Goal: Transaction & Acquisition: Purchase product/service

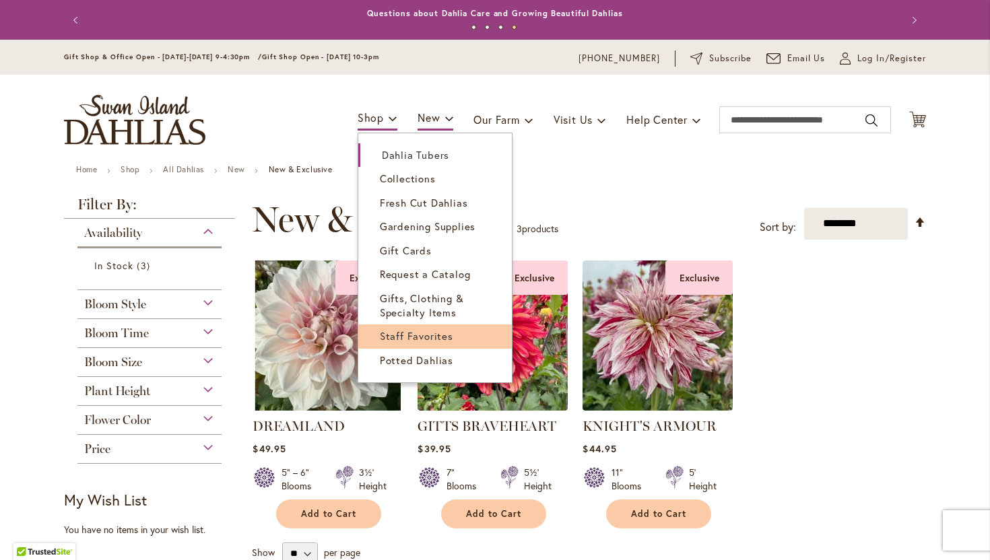
click at [383, 342] on span "Staff Favorites" at bounding box center [416, 335] width 73 height 13
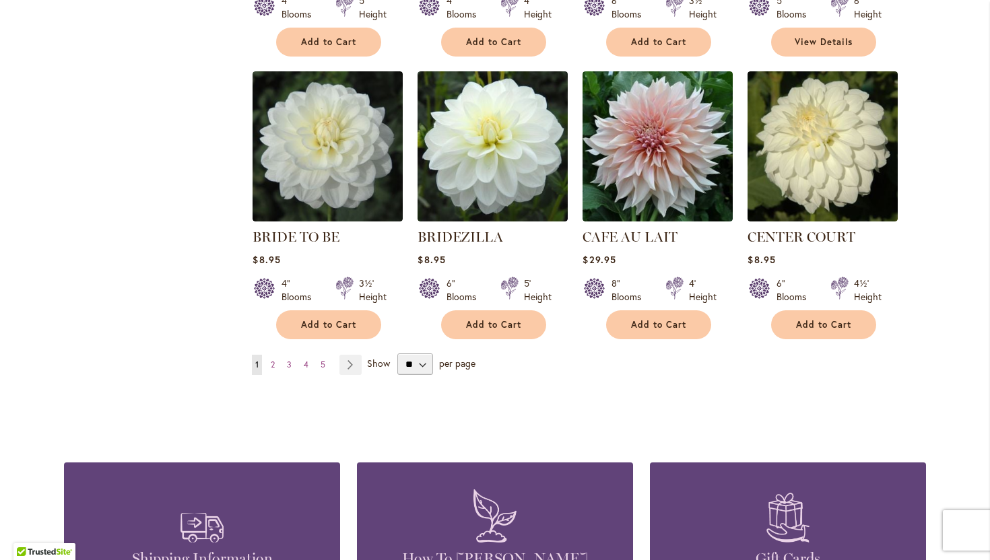
scroll to position [1085, 0]
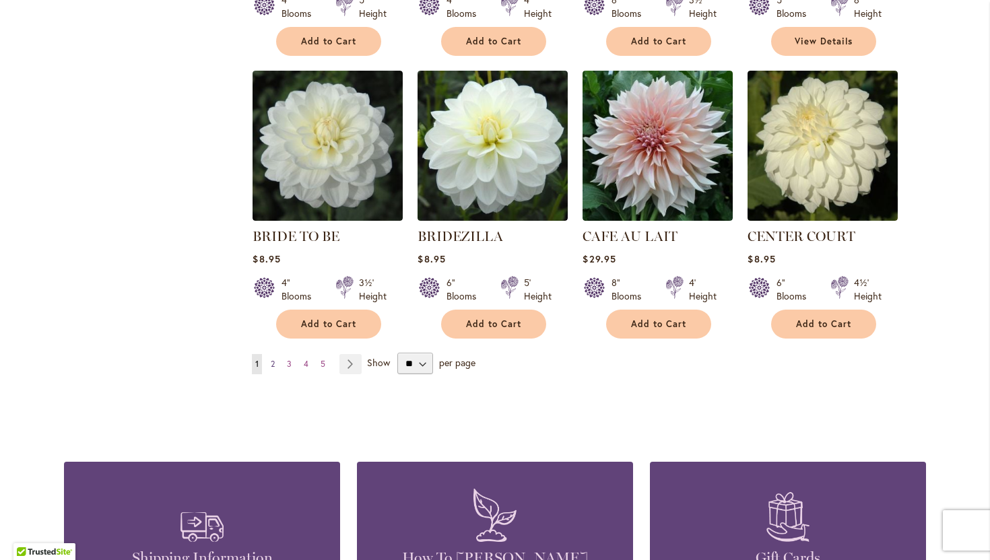
click at [273, 361] on span "2" at bounding box center [273, 364] width 4 height 10
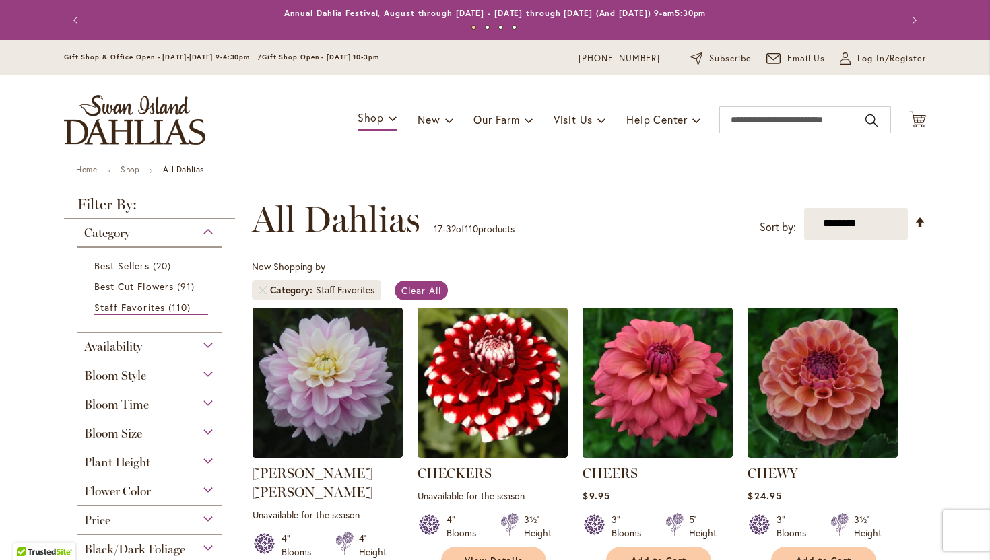
click at [219, 337] on div "Availability" at bounding box center [149, 344] width 144 height 22
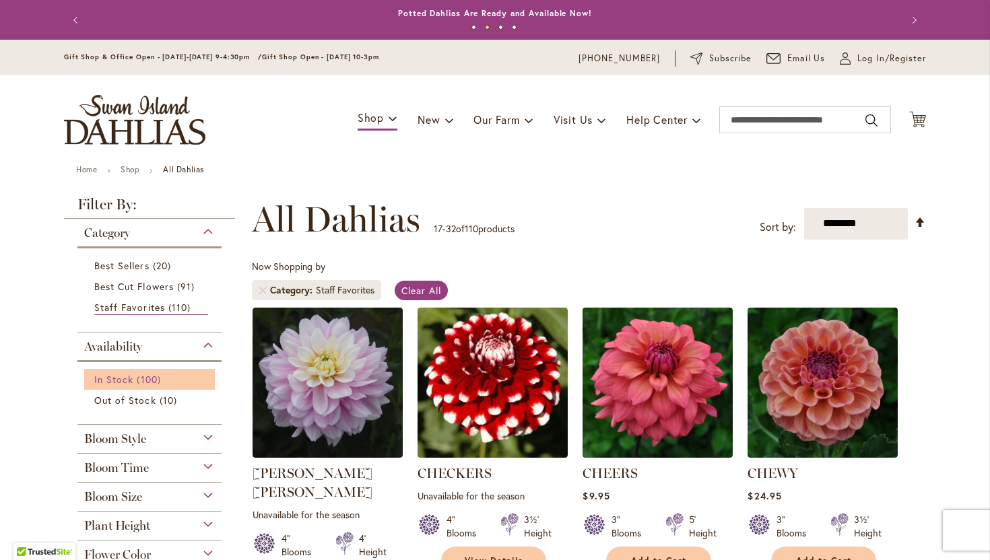
click at [127, 380] on span "In Stock" at bounding box center [113, 379] width 39 height 13
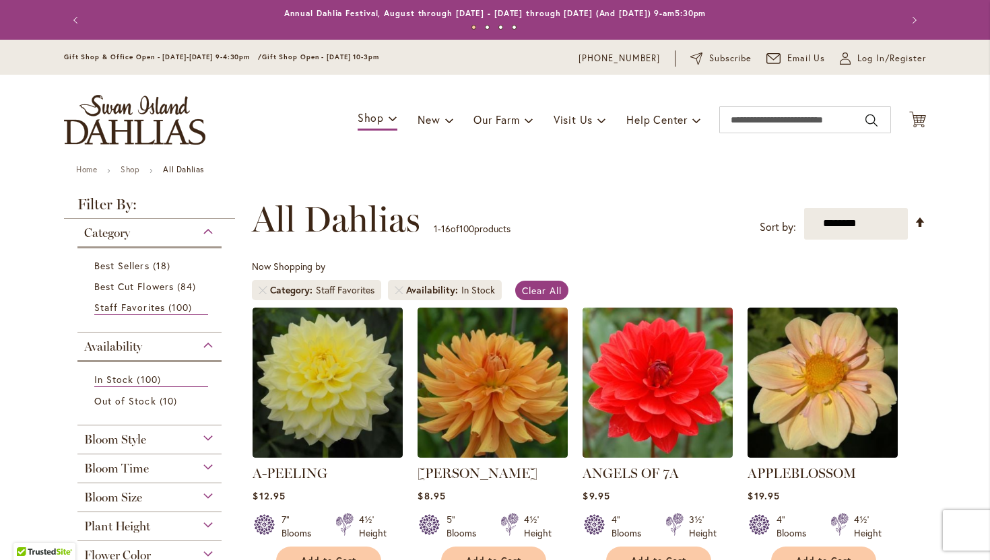
click at [207, 462] on div "Bloom Time" at bounding box center [149, 465] width 144 height 22
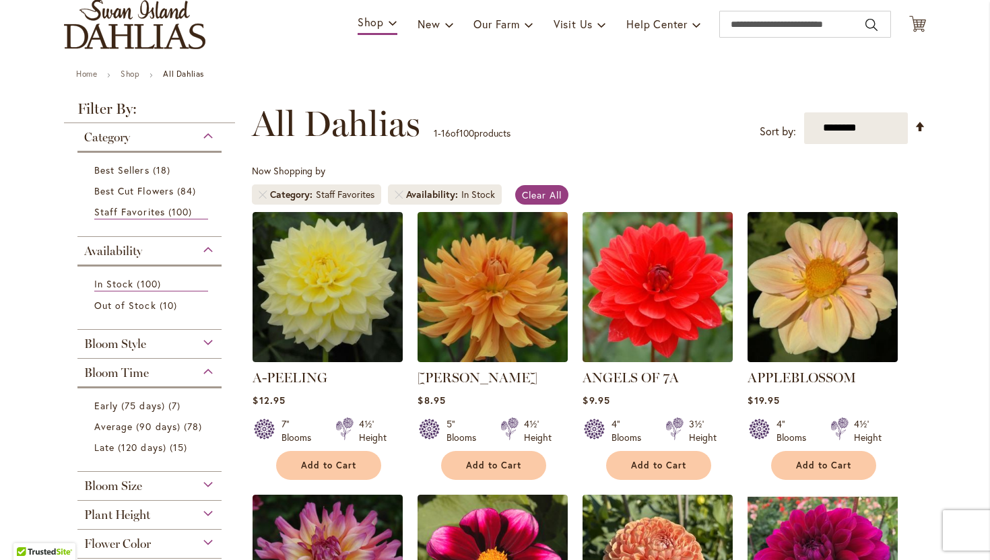
scroll to position [105, 0]
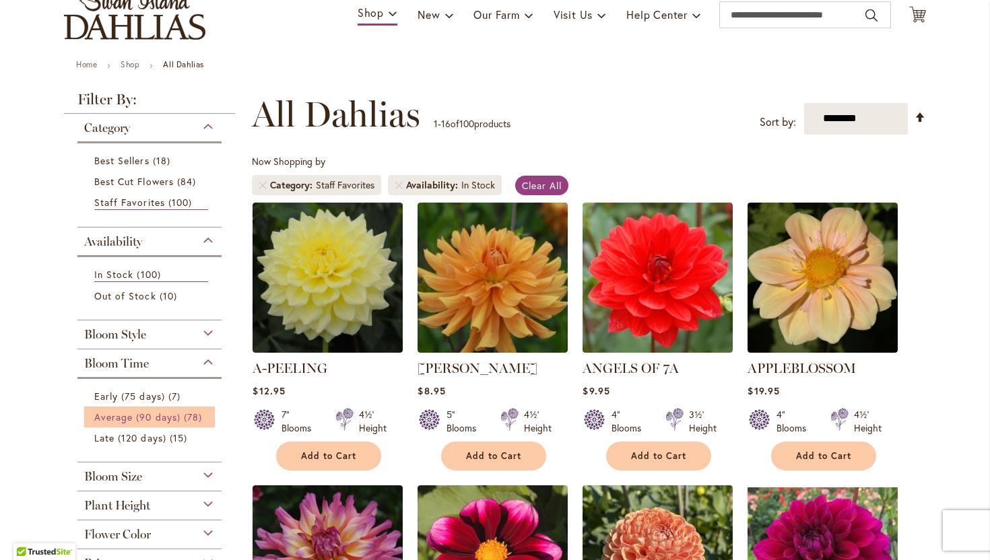
click at [176, 410] on link "Average (90 days) 78 items" at bounding box center [151, 417] width 114 height 14
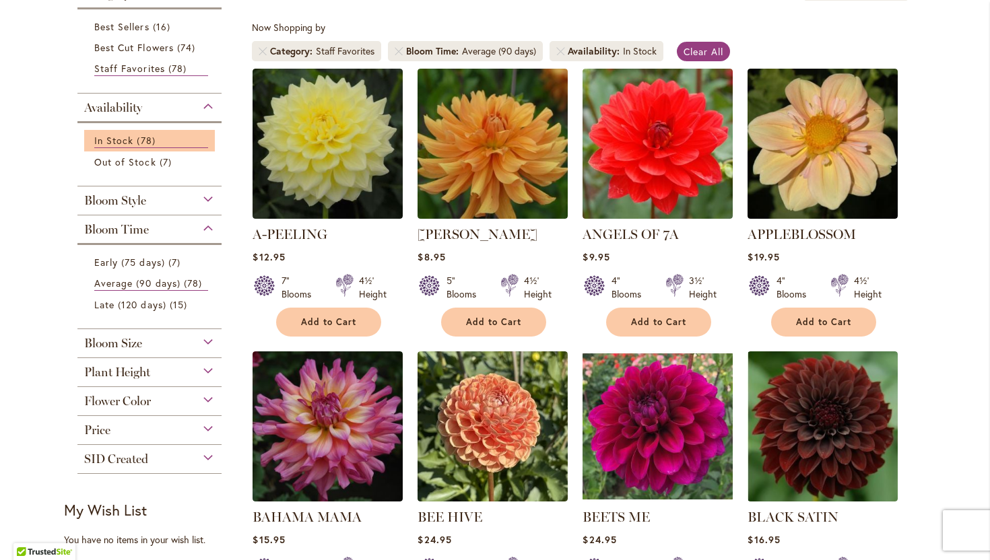
scroll to position [245, 0]
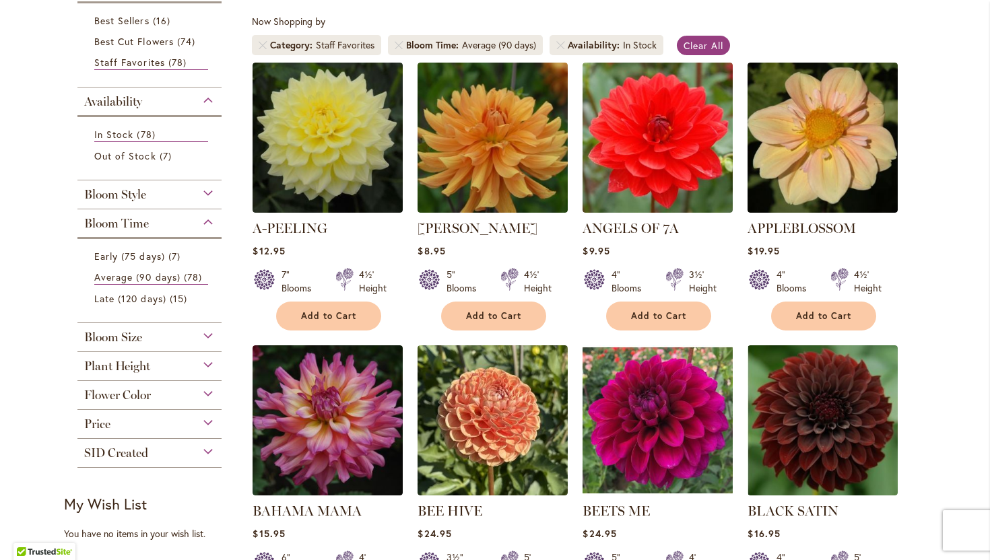
click at [209, 337] on div "Bloom Size" at bounding box center [149, 334] width 144 height 22
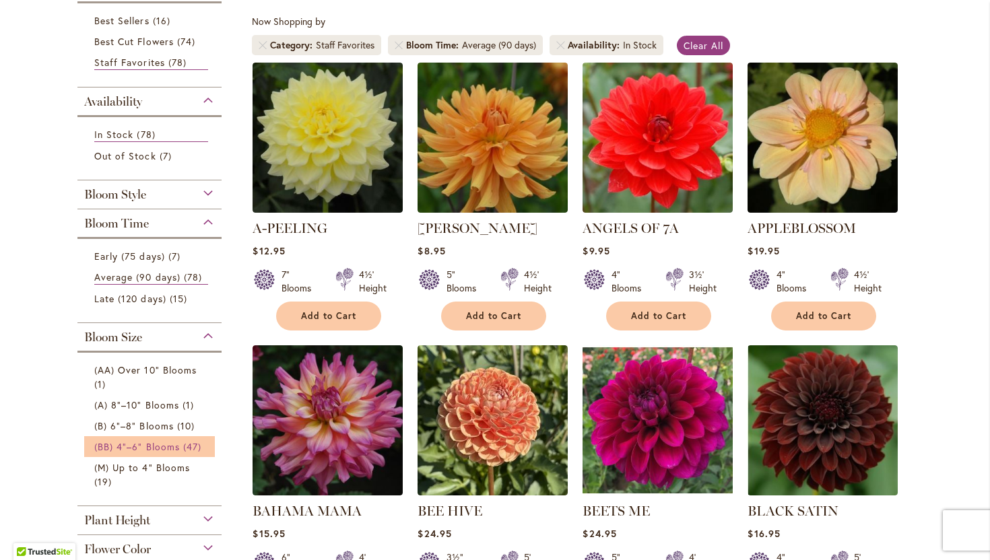
click at [176, 440] on span "(BB) 4"–6" Blooms" at bounding box center [136, 446] width 85 height 13
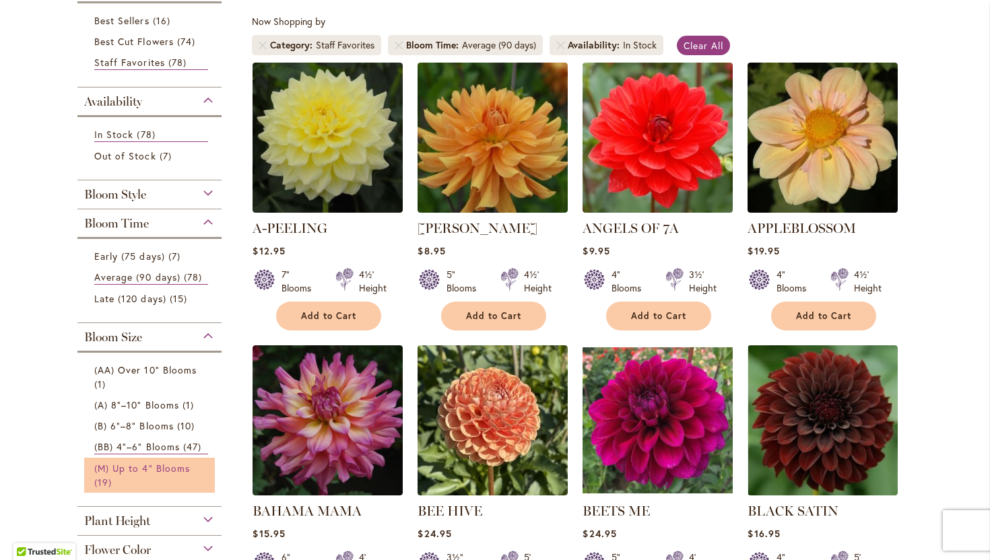
click at [162, 462] on span "(M) Up to 4" Blooms" at bounding box center [142, 468] width 96 height 13
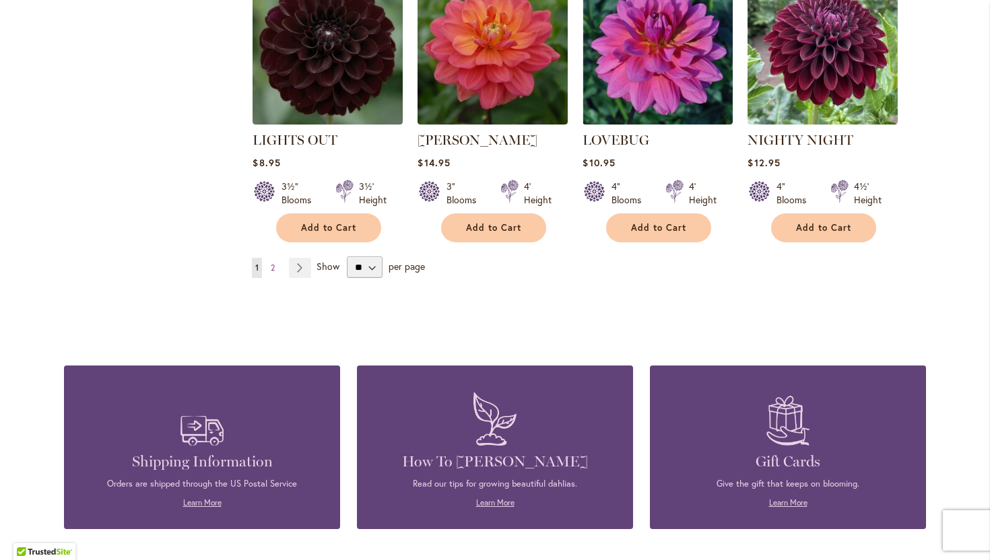
scroll to position [1186, 0]
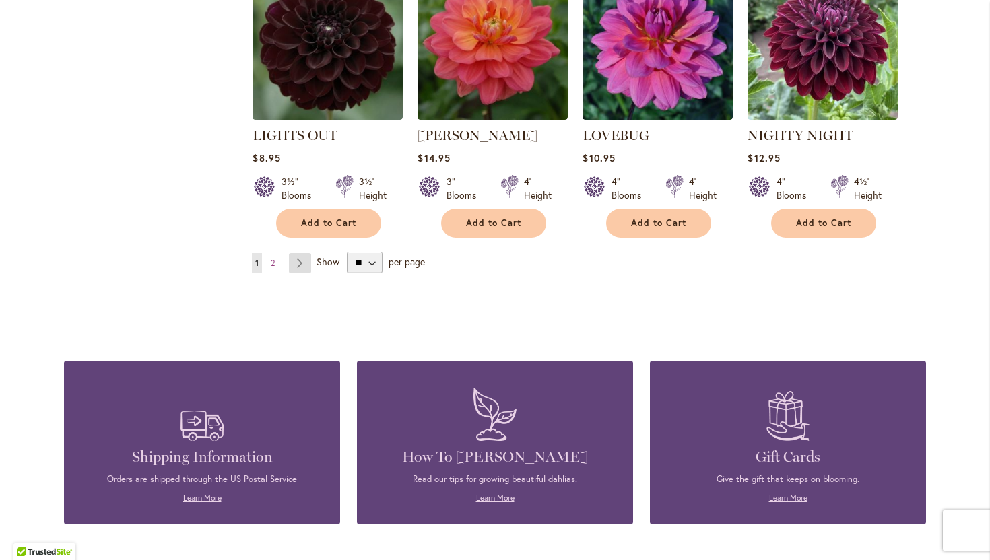
click at [300, 256] on link "Page Next" at bounding box center [300, 263] width 22 height 20
